Goal: Find specific page/section

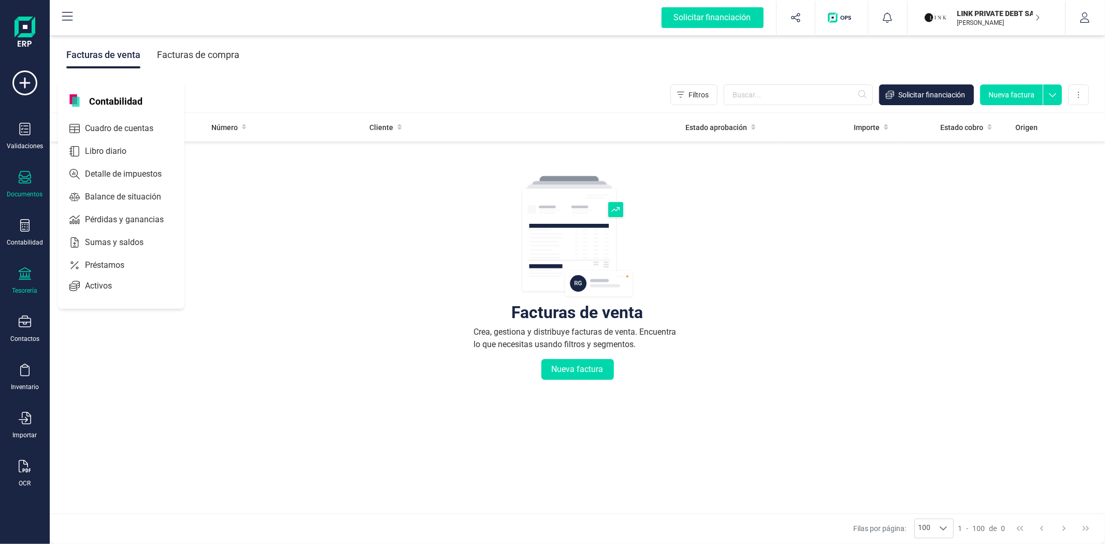
click at [12, 282] on div "Tesorería" at bounding box center [24, 280] width 41 height 27
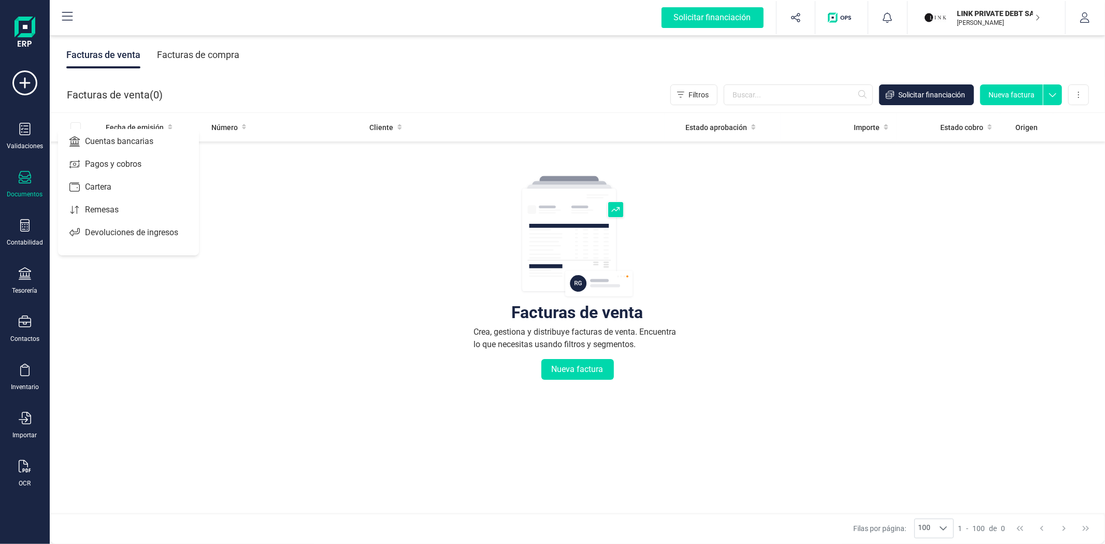
click at [993, 12] on p "LINK PRIVATE DEBT SA" at bounding box center [998, 13] width 83 height 10
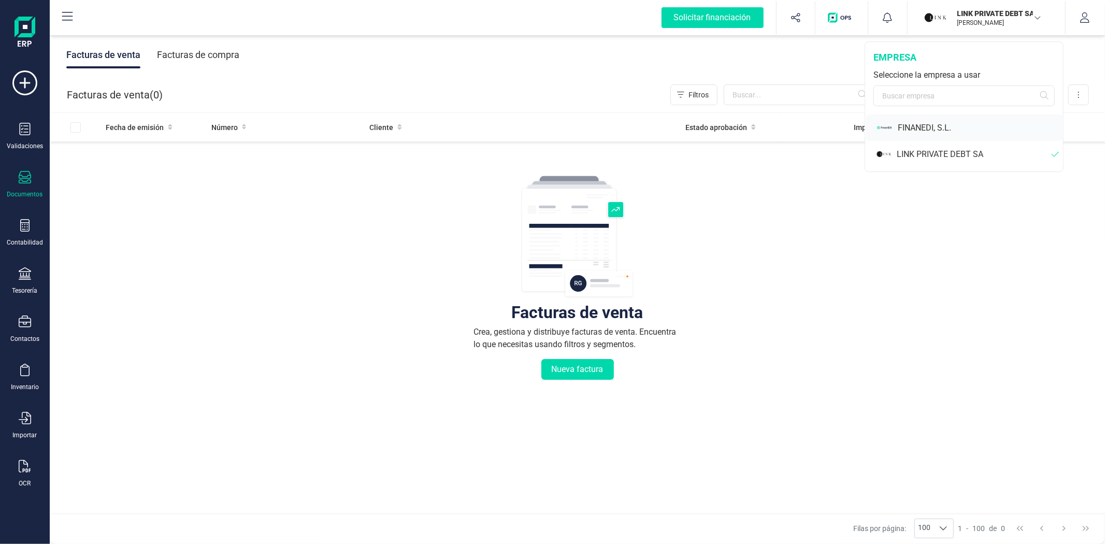
click at [938, 132] on div "FINANEDI, S.L." at bounding box center [979, 128] width 165 height 12
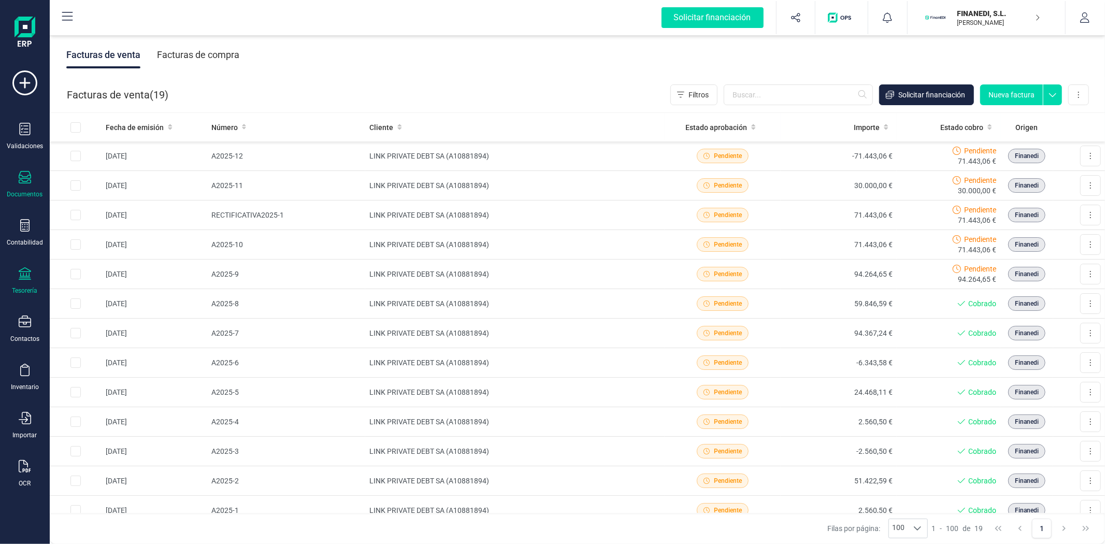
click at [28, 279] on icon at bounding box center [25, 273] width 12 height 12
click at [105, 180] on span "Cuentas bancarias" at bounding box center [126, 176] width 91 height 12
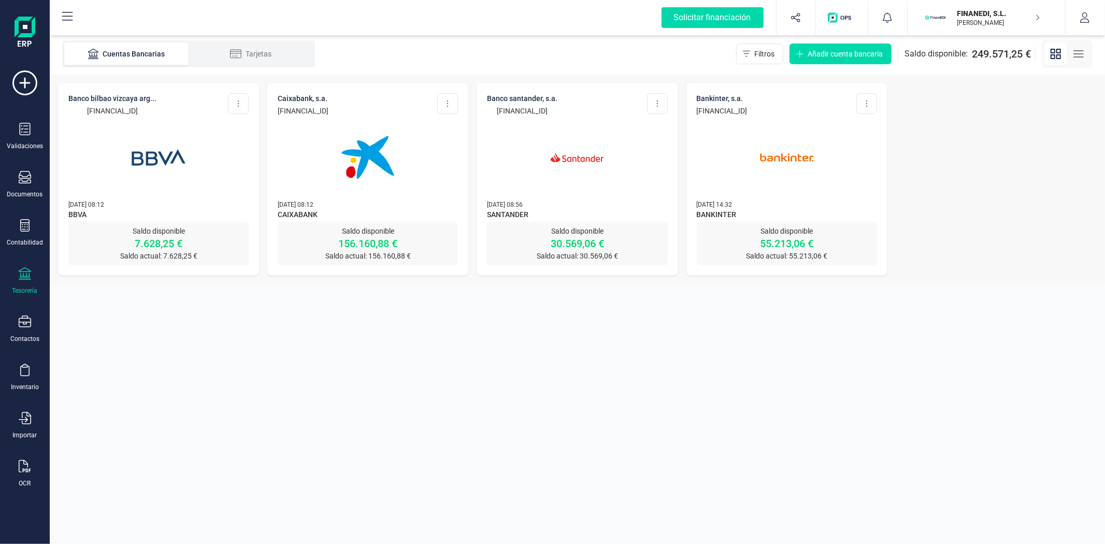
click at [612, 203] on p "[DATE] 08:56" at bounding box center [577, 204] width 180 height 10
click at [582, 169] on img at bounding box center [576, 157] width 87 height 87
